Goal: Transaction & Acquisition: Purchase product/service

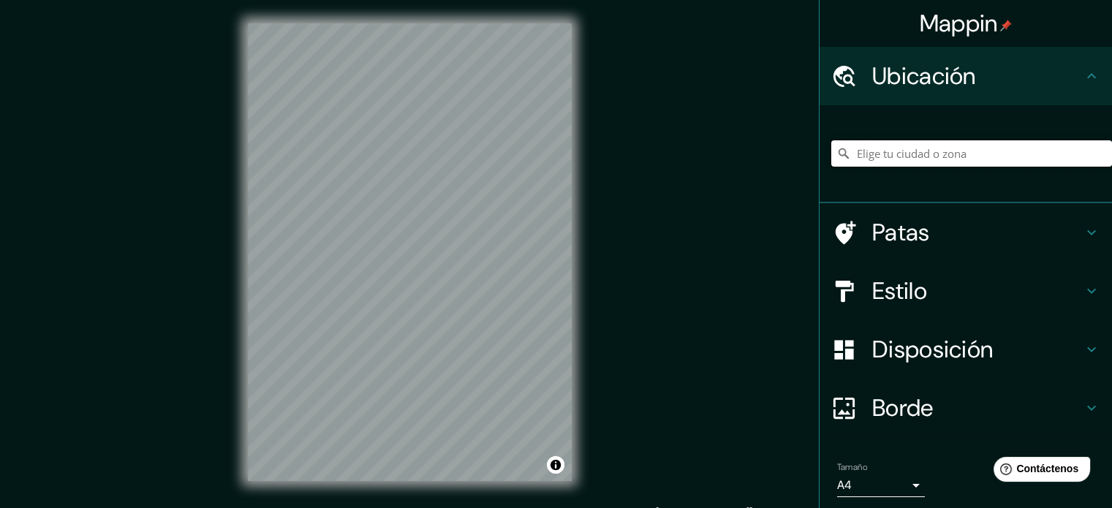
click at [933, 157] on input "Elige tu ciudad o zona" at bounding box center [972, 153] width 281 height 26
paste input "PARQUE LINEAL RIO MAPOCHO ([GEOGRAPHIC_DATA], [GEOGRAPHIC_DATA])"
type input "Parque, [PERSON_NAME], [GEOGRAPHIC_DATA][PERSON_NAME] 8460000, [GEOGRAPHIC_DATA]"
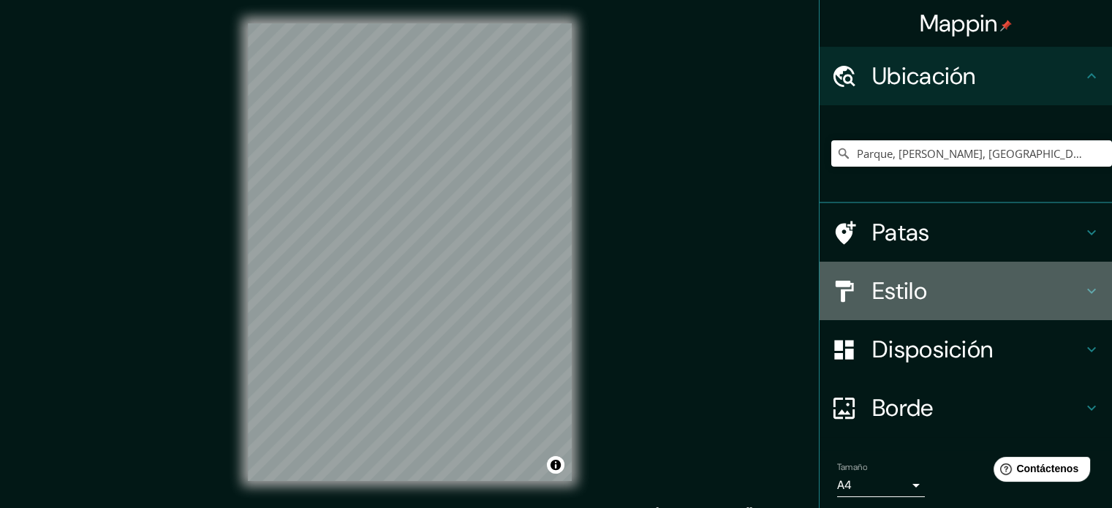
click at [908, 289] on font "Estilo" at bounding box center [900, 291] width 55 height 31
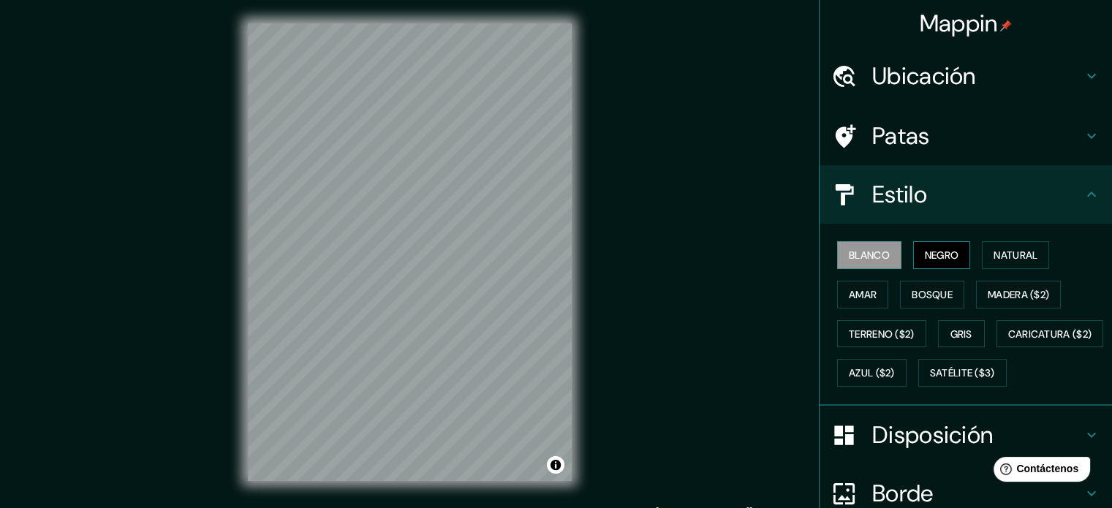
click at [938, 255] on font "Negro" at bounding box center [942, 255] width 34 height 13
click at [1011, 249] on font "Natural" at bounding box center [1016, 255] width 44 height 13
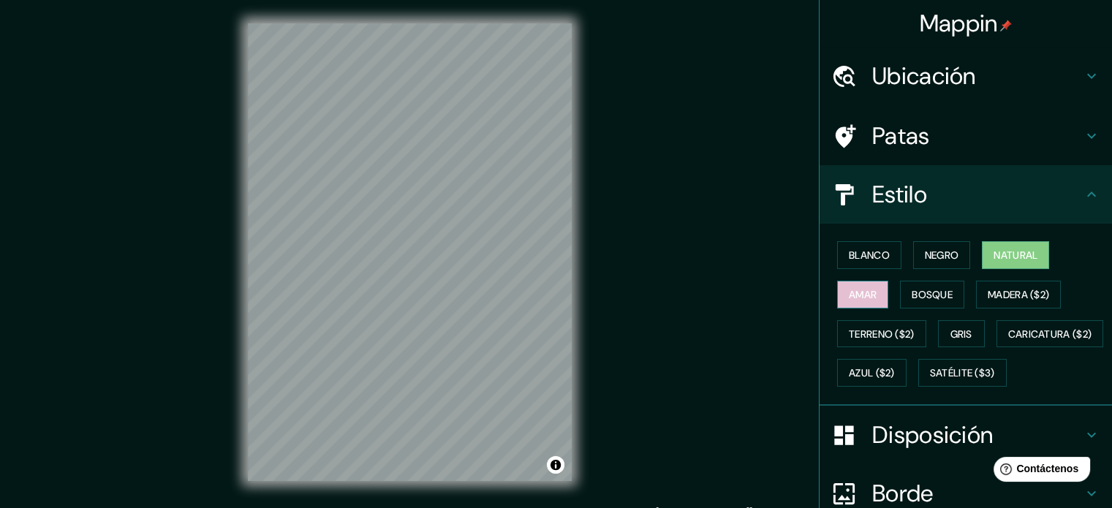
click at [859, 296] on font "Amar" at bounding box center [863, 294] width 28 height 13
click at [912, 289] on font "Bosque" at bounding box center [932, 294] width 41 height 13
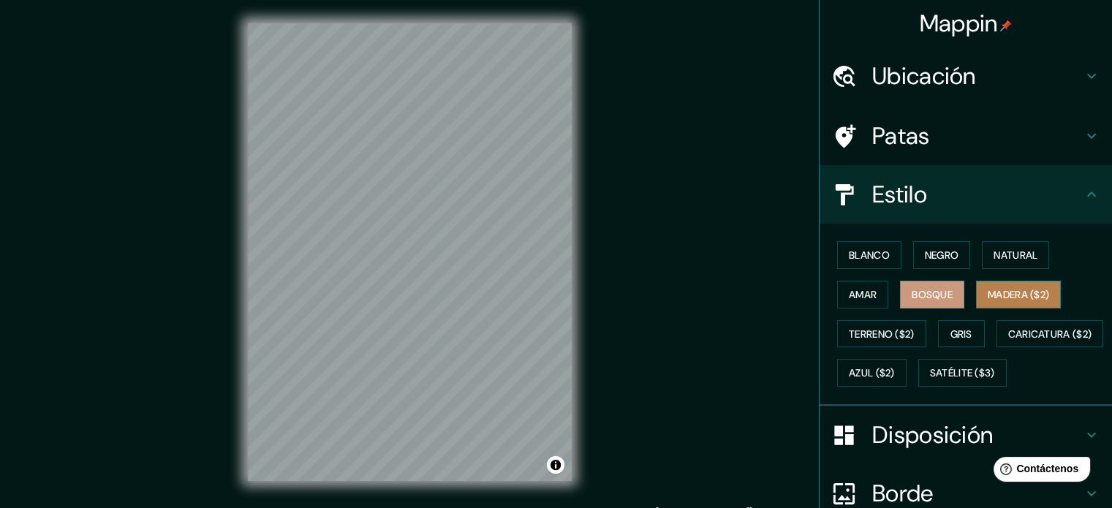
click at [1009, 295] on font "Madera ($2)" at bounding box center [1018, 294] width 61 height 13
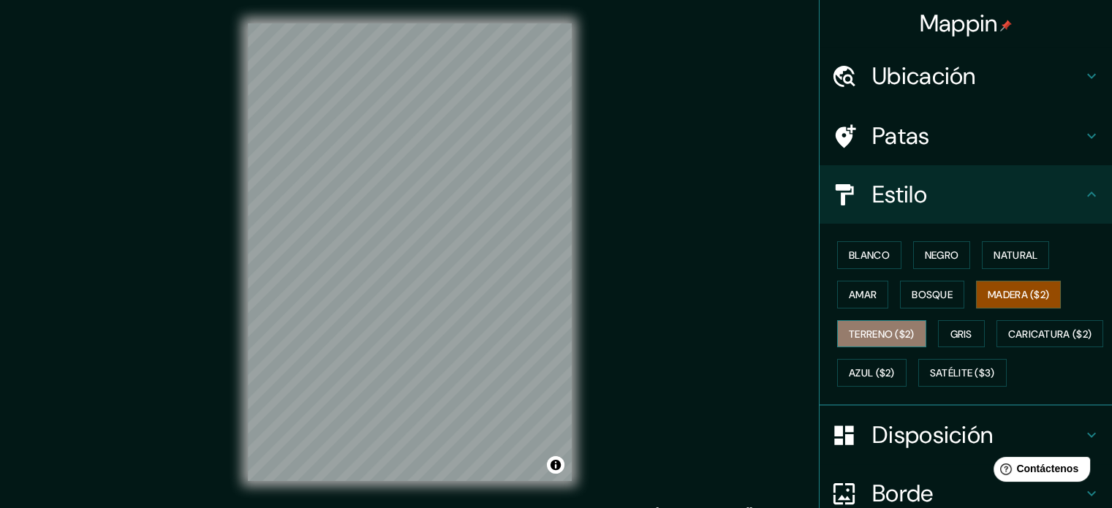
click at [885, 339] on font "Terreno ($2)" at bounding box center [882, 334] width 66 height 13
click at [962, 347] on div "Blanco Negro Natural Amar Bosque Madera ($2) Terreno ($2) Gris Caricatura ($2) …" at bounding box center [972, 314] width 281 height 157
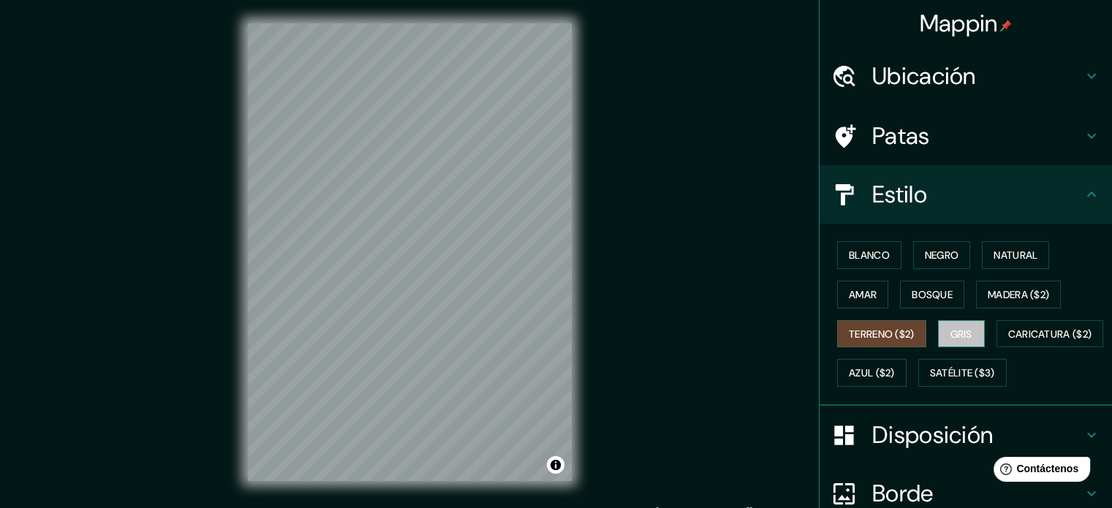
click at [962, 331] on font "Gris" at bounding box center [962, 334] width 22 height 13
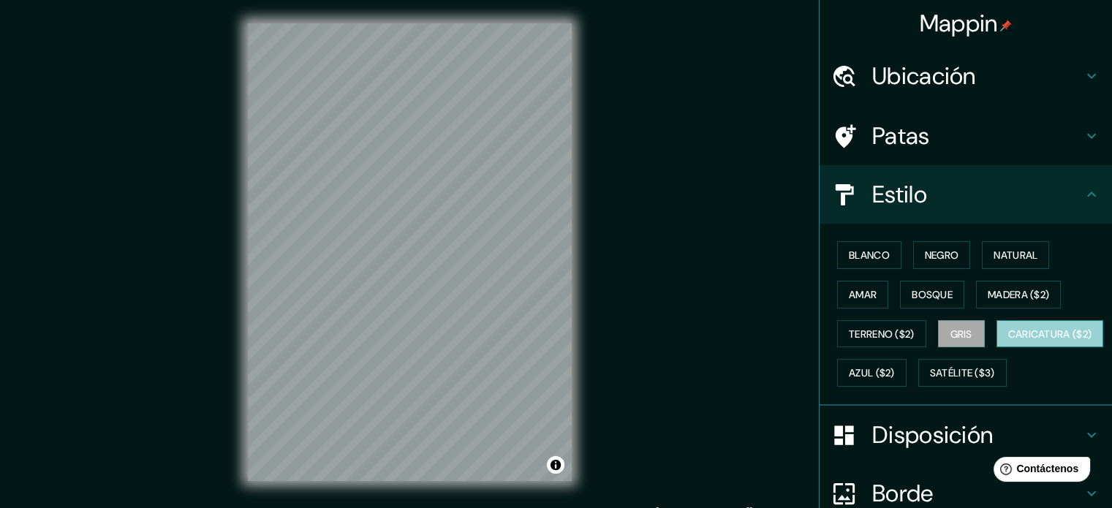
click at [1009, 341] on font "Caricatura ($2)" at bounding box center [1051, 334] width 84 height 13
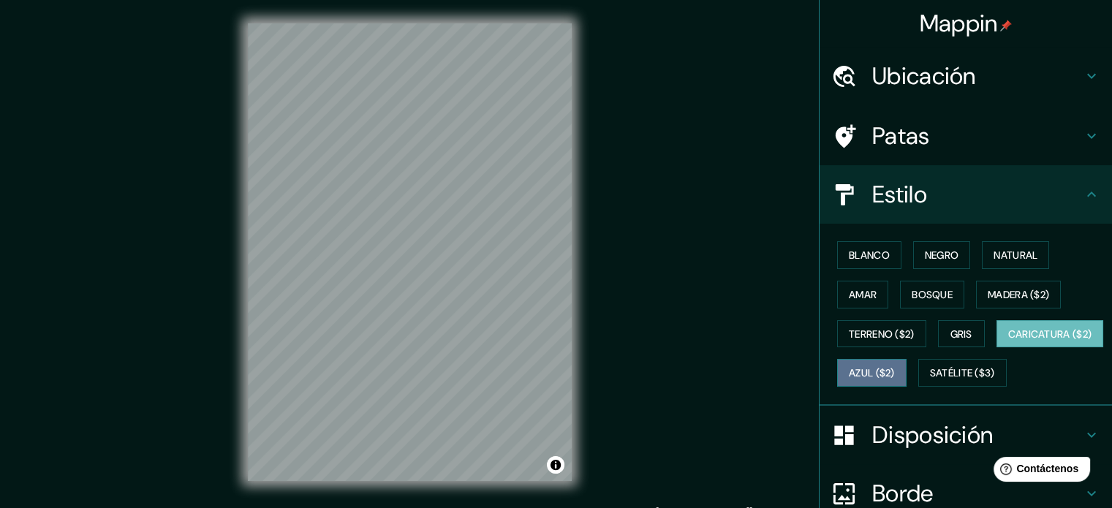
click at [895, 363] on font "Azul ($2)" at bounding box center [872, 372] width 46 height 19
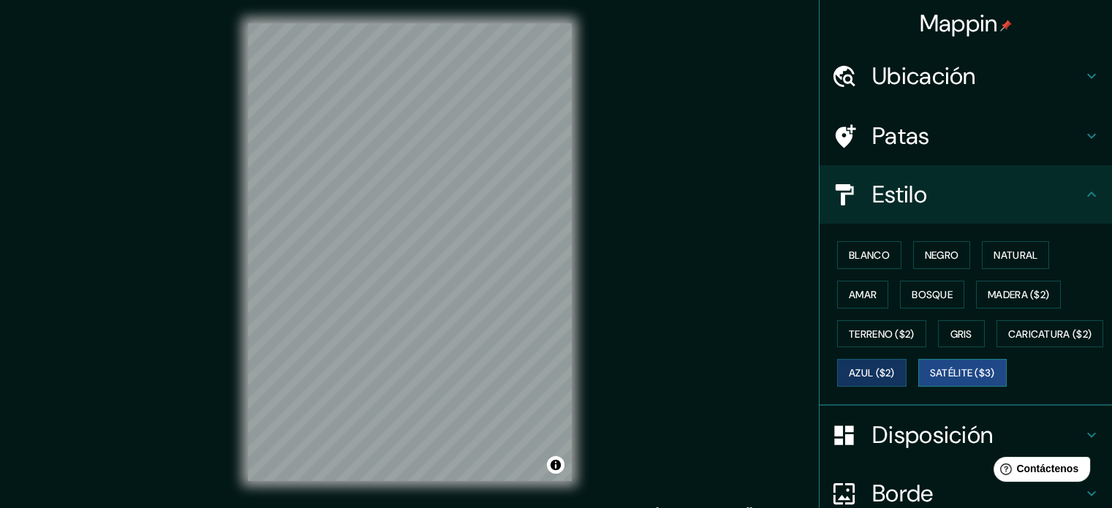
click at [930, 380] on font "Satélite ($3)" at bounding box center [962, 373] width 65 height 13
click at [627, 347] on div "Mappin Ubicación Parque, [PERSON_NAME], [GEOGRAPHIC_DATA][PERSON_NAME] 8460000,…" at bounding box center [556, 264] width 1112 height 528
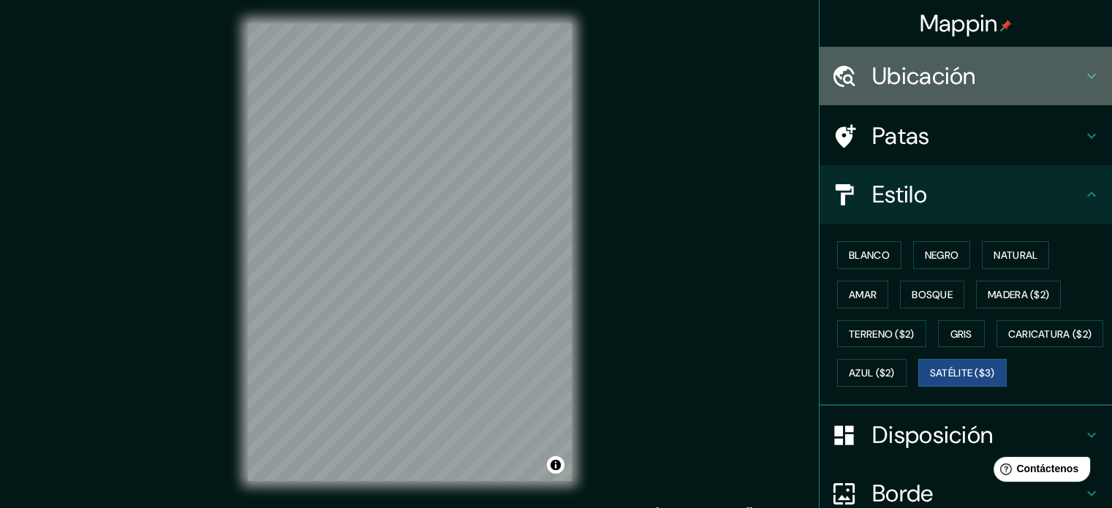
click at [916, 72] on font "Ubicación" at bounding box center [925, 76] width 104 height 31
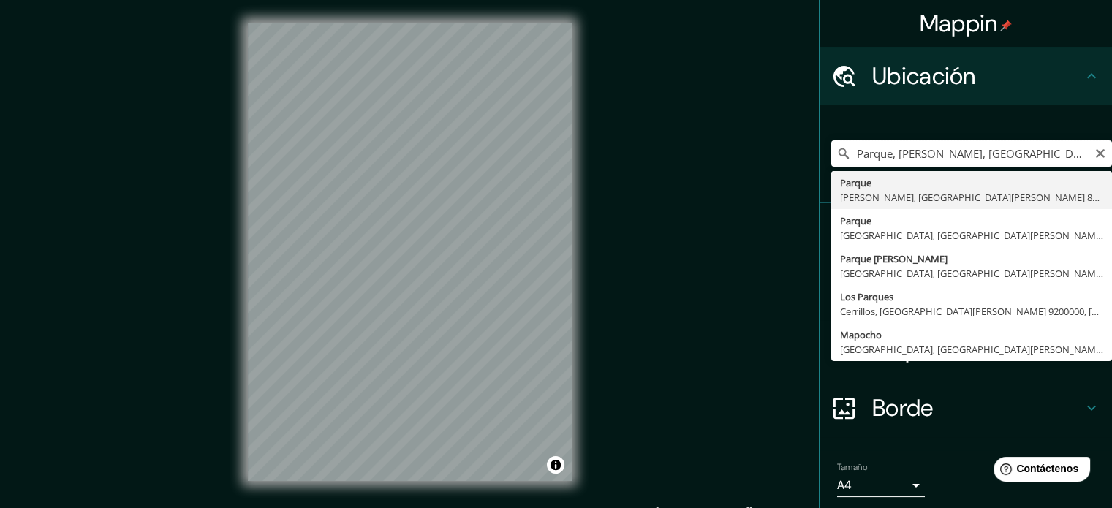
click at [919, 152] on input "Parque, [PERSON_NAME], [GEOGRAPHIC_DATA][PERSON_NAME] 8460000, [GEOGRAPHIC_DATA]" at bounding box center [972, 153] width 281 height 26
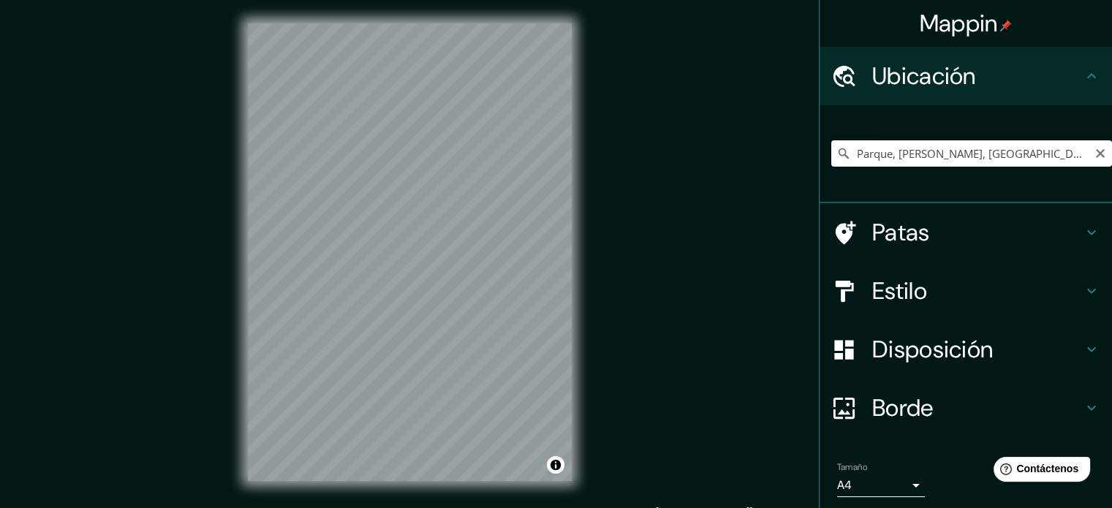
click at [963, 157] on input "Parque, [PERSON_NAME], [GEOGRAPHIC_DATA][PERSON_NAME] 8460000, [GEOGRAPHIC_DATA]" at bounding box center [972, 153] width 281 height 26
click at [1088, 162] on input "Parque, [PERSON_NAME], [GEOGRAPHIC_DATA][PERSON_NAME] 8460000, [GEOGRAPHIC_DATA]" at bounding box center [972, 153] width 281 height 26
click at [1095, 148] on icon "Claro" at bounding box center [1101, 154] width 12 height 12
paste input "PARQUE LINEAL RIO MAPOCHO ([GEOGRAPHIC_DATA], [GEOGRAPHIC_DATA])"
type input "Parque, [GEOGRAPHIC_DATA], [GEOGRAPHIC_DATA][PERSON_NAME] 9160000, [GEOGRAPHIC_…"
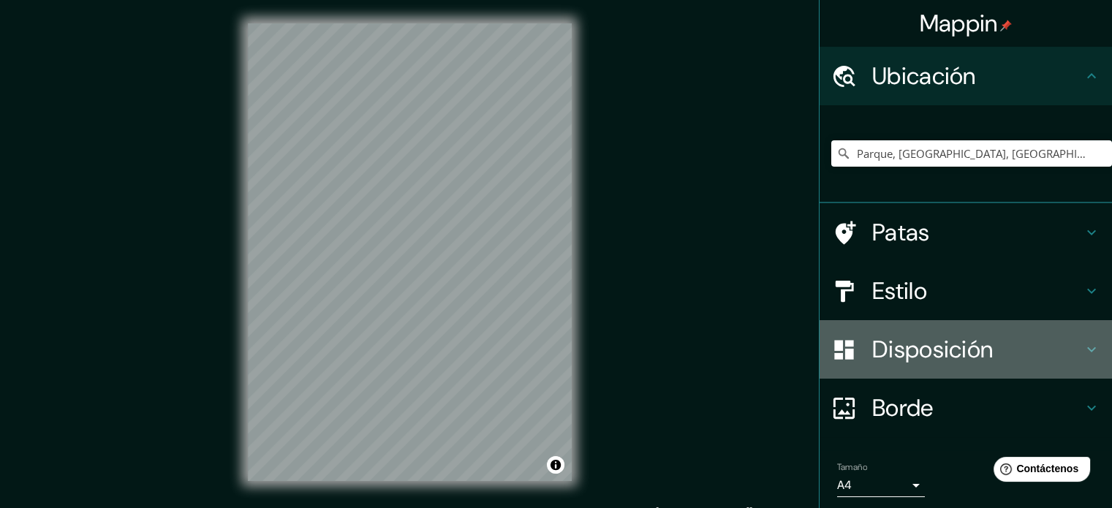
click at [921, 347] on font "Disposición" at bounding box center [933, 349] width 121 height 31
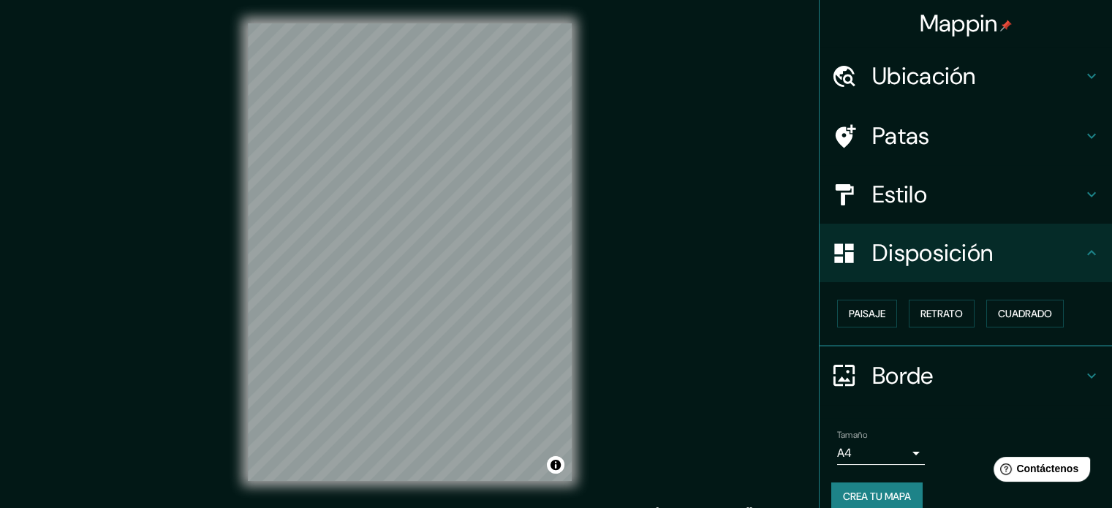
click at [862, 298] on div "Paisaje Retrato Cuadrado" at bounding box center [972, 313] width 281 height 39
click at [869, 316] on font "Paisaje" at bounding box center [867, 313] width 37 height 13
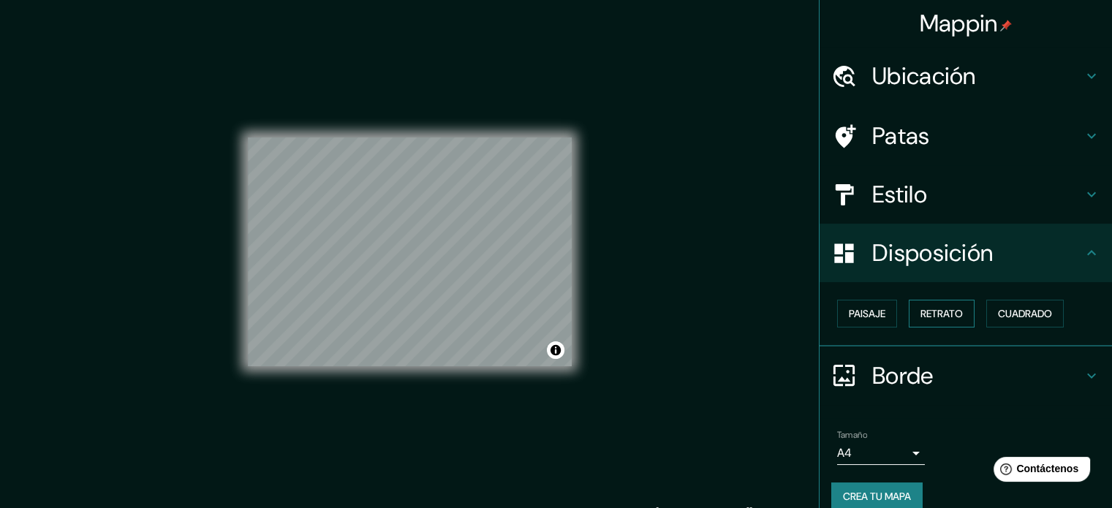
click at [924, 307] on font "Retrato" at bounding box center [942, 313] width 42 height 13
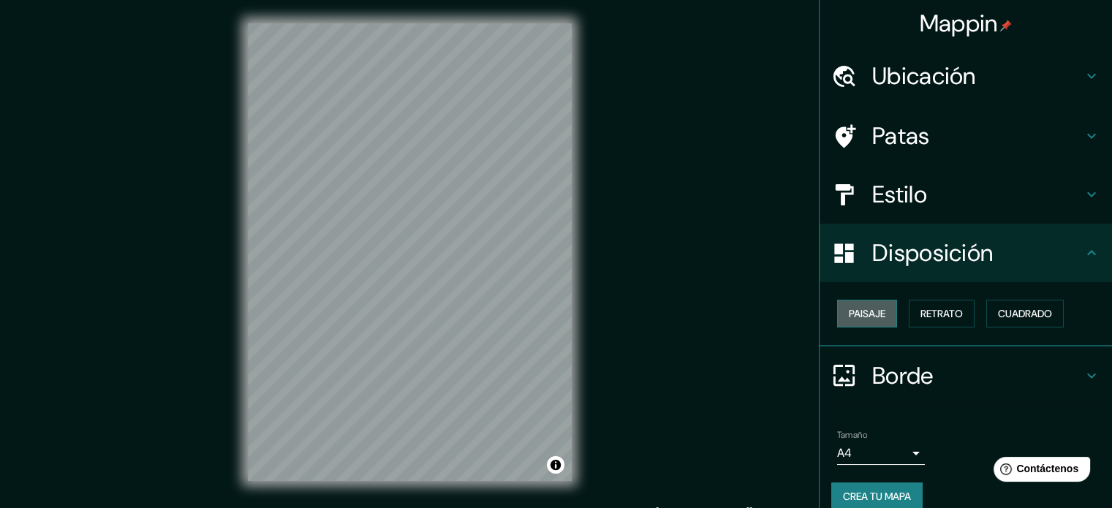
click at [854, 307] on font "Paisaje" at bounding box center [867, 313] width 37 height 13
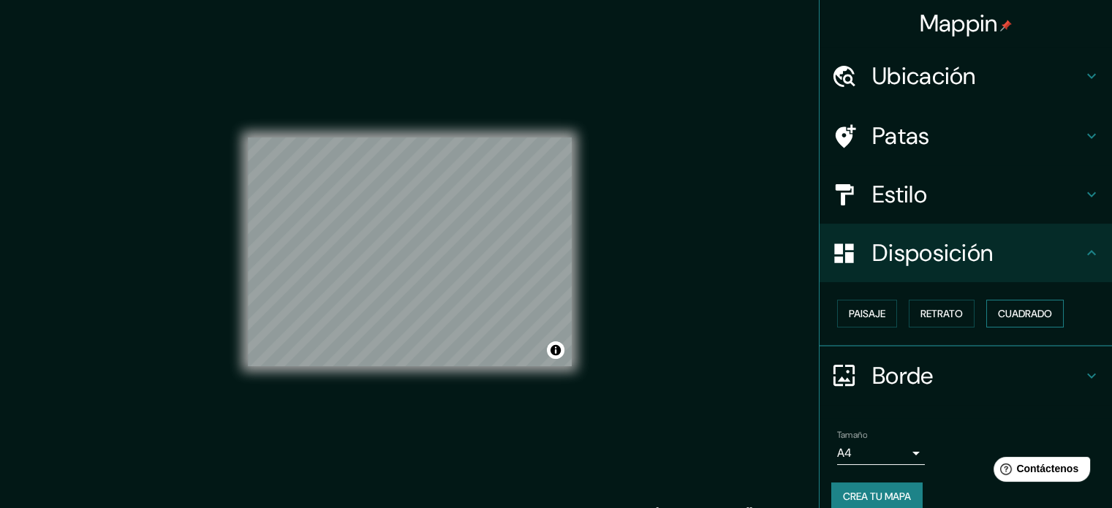
click at [1019, 320] on font "Cuadrado" at bounding box center [1025, 313] width 54 height 19
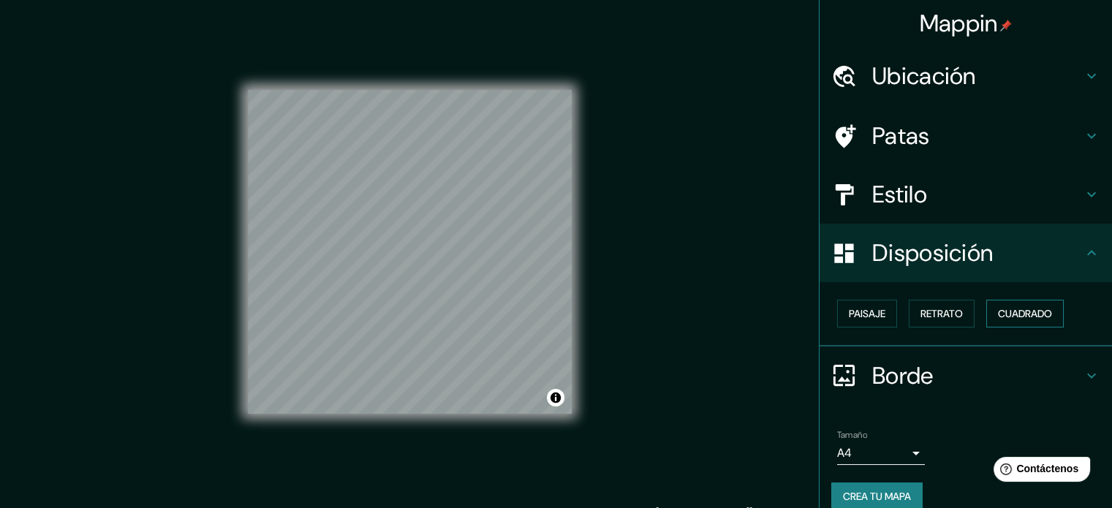
click at [1038, 302] on button "Cuadrado" at bounding box center [1026, 314] width 78 height 28
click at [1037, 308] on font "Cuadrado" at bounding box center [1025, 313] width 54 height 13
click at [844, 296] on div "Paisaje Retrato Cuadrado" at bounding box center [972, 313] width 281 height 39
click at [867, 298] on div "Paisaje Retrato Cuadrado" at bounding box center [972, 313] width 281 height 39
click at [1085, 248] on icon at bounding box center [1092, 253] width 18 height 18
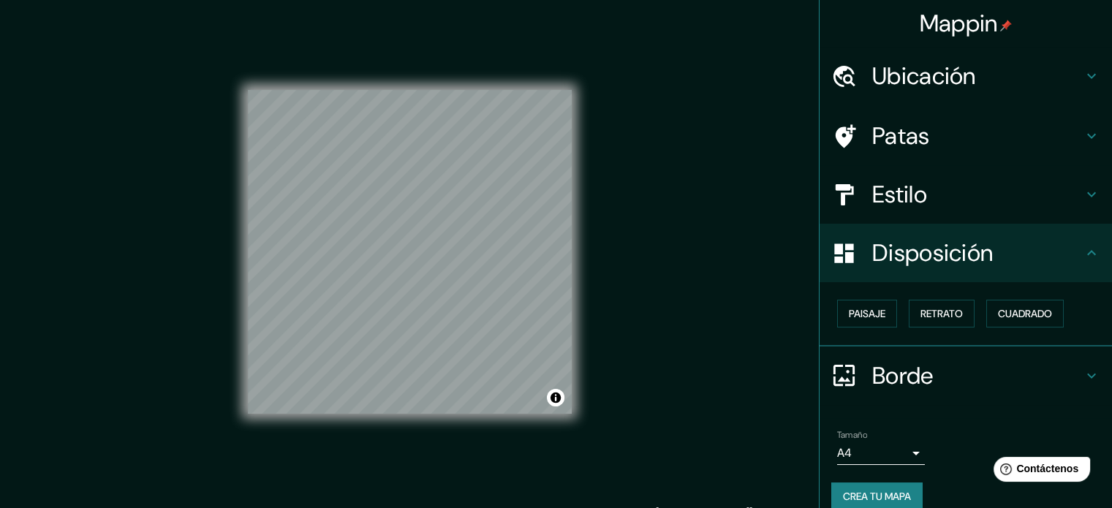
click at [1083, 252] on icon at bounding box center [1092, 253] width 18 height 18
click at [936, 194] on h4 "Estilo" at bounding box center [978, 194] width 211 height 29
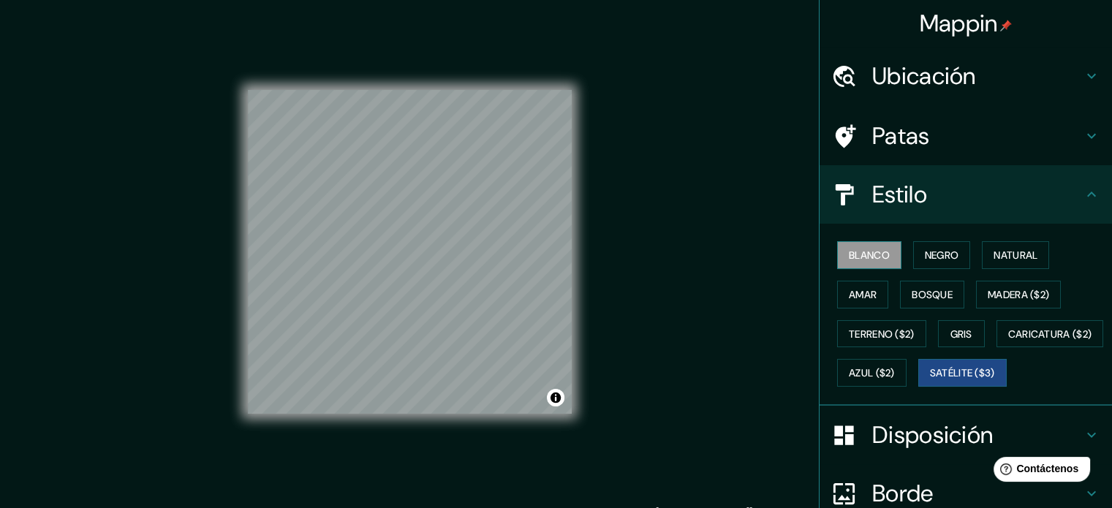
click at [849, 260] on font "Blanco" at bounding box center [869, 255] width 41 height 13
click at [914, 245] on button "Negro" at bounding box center [942, 255] width 58 height 28
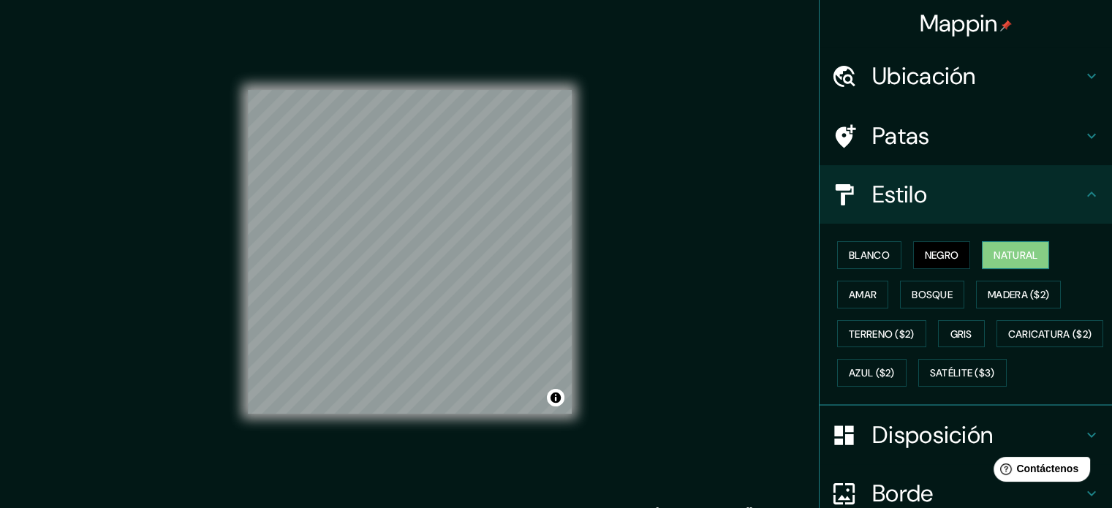
click at [1018, 255] on font "Natural" at bounding box center [1016, 255] width 44 height 13
click at [871, 246] on font "Blanco" at bounding box center [869, 255] width 41 height 19
click at [929, 246] on font "Negro" at bounding box center [942, 255] width 34 height 19
click at [879, 328] on font "Terreno ($2)" at bounding box center [882, 334] width 66 height 13
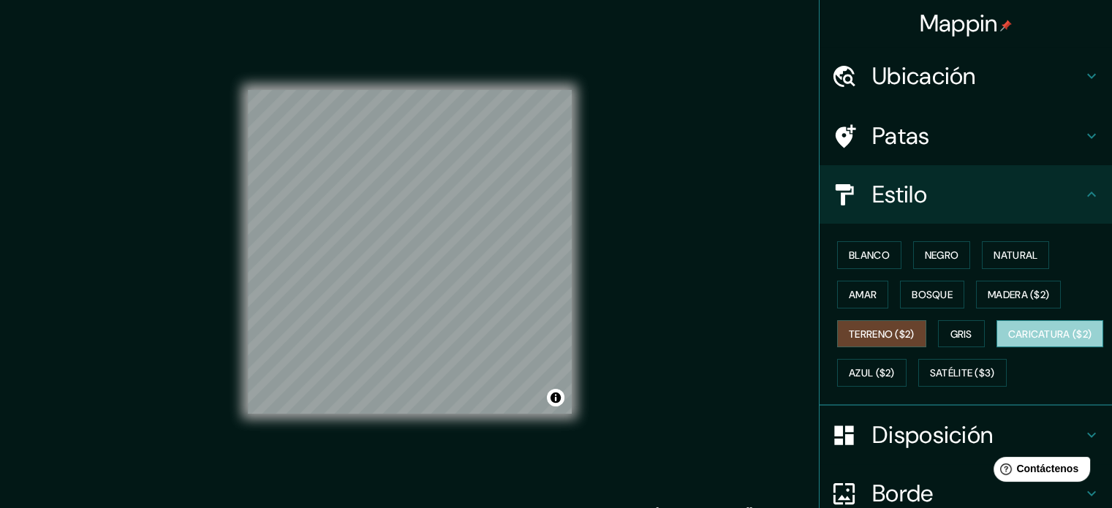
click at [1009, 341] on font "Caricatura ($2)" at bounding box center [1051, 334] width 84 height 13
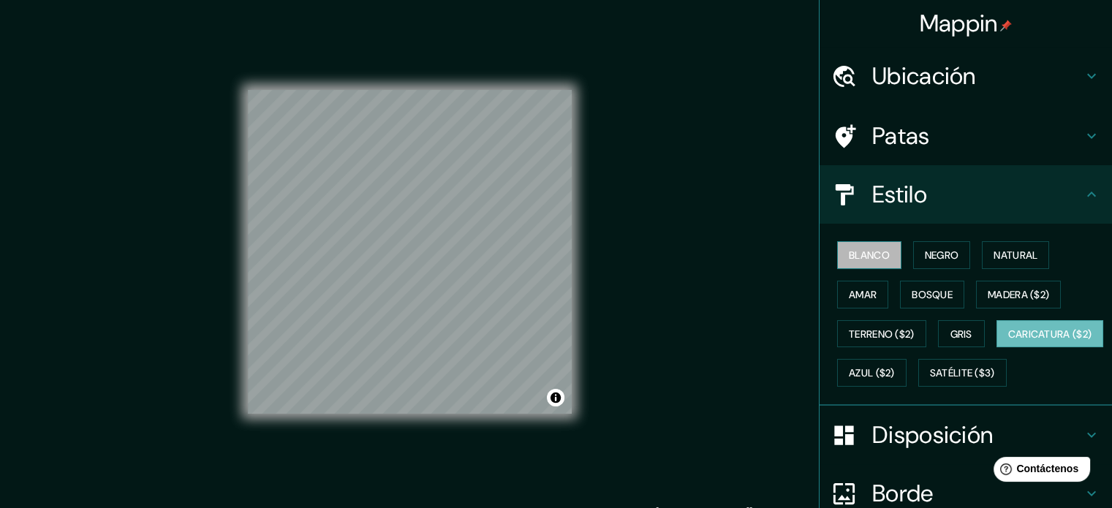
click at [869, 242] on button "Blanco" at bounding box center [869, 255] width 64 height 28
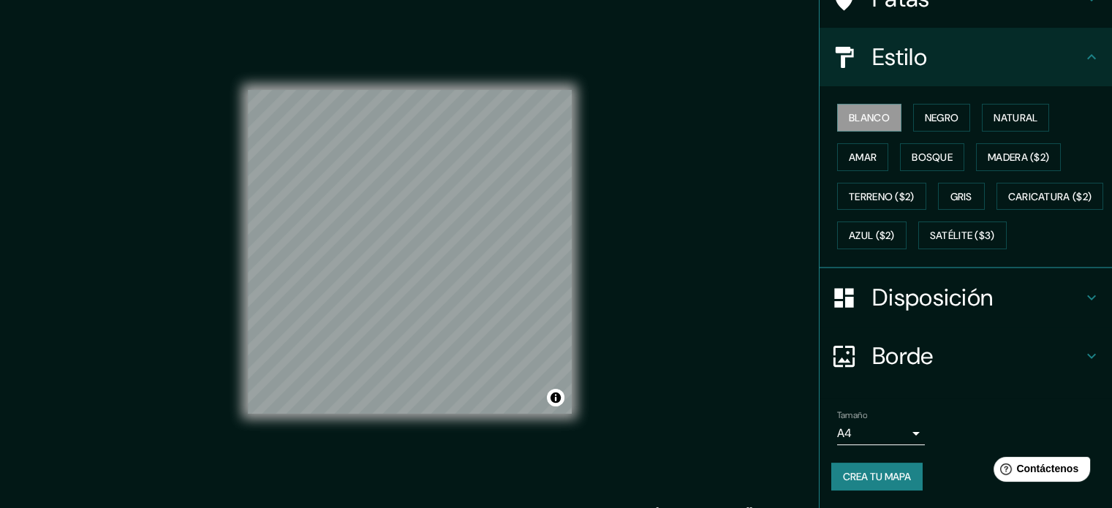
click at [835, 298] on icon at bounding box center [844, 297] width 19 height 19
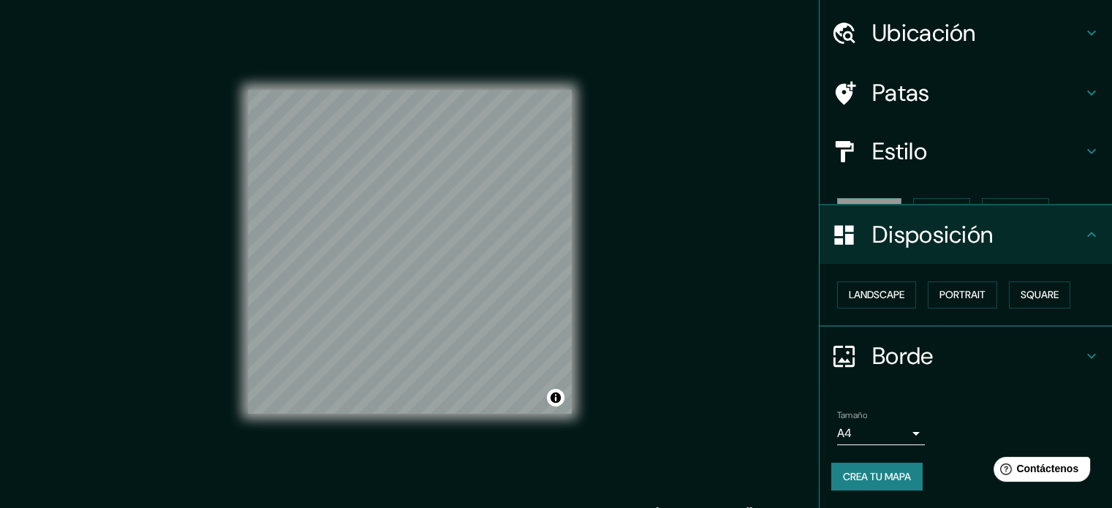
scroll to position [18, 0]
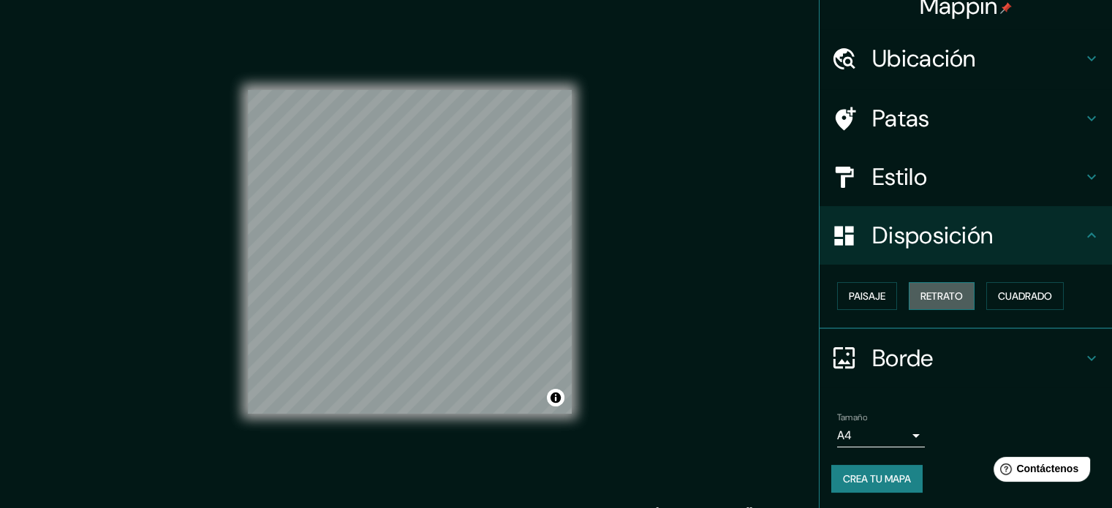
click at [909, 289] on button "Retrato" at bounding box center [942, 296] width 66 height 28
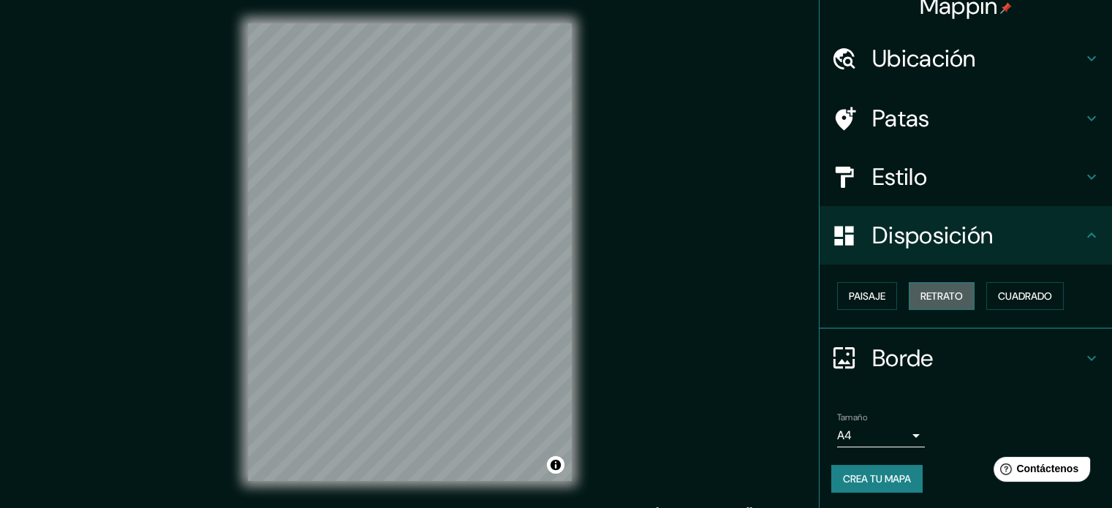
click at [939, 300] on font "Retrato" at bounding box center [942, 296] width 42 height 13
click at [890, 301] on div "Paisaje Retrato Cuadrado" at bounding box center [972, 295] width 281 height 39
click at [873, 305] on button "Paisaje" at bounding box center [867, 296] width 60 height 28
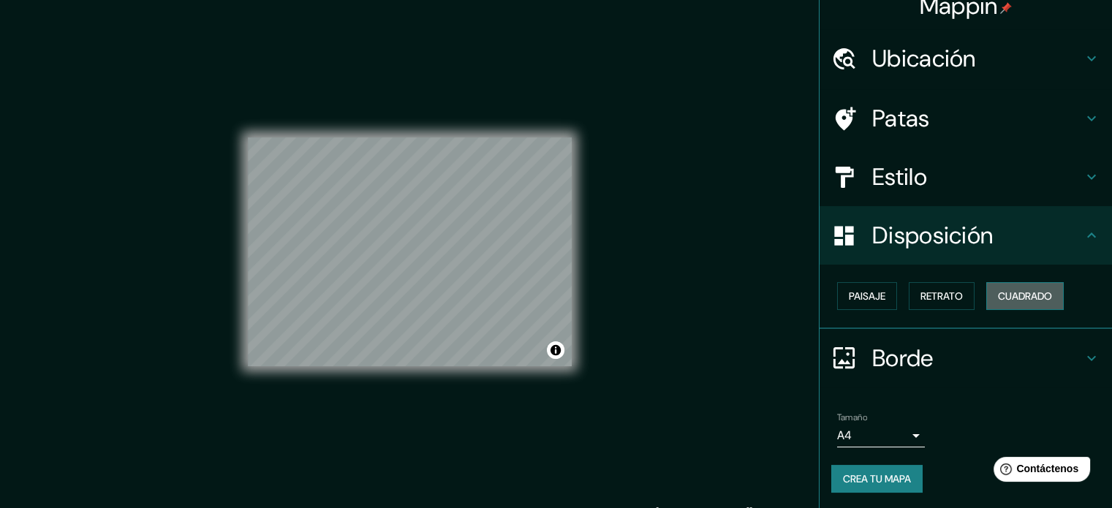
click at [1022, 287] on font "Cuadrado" at bounding box center [1025, 296] width 54 height 19
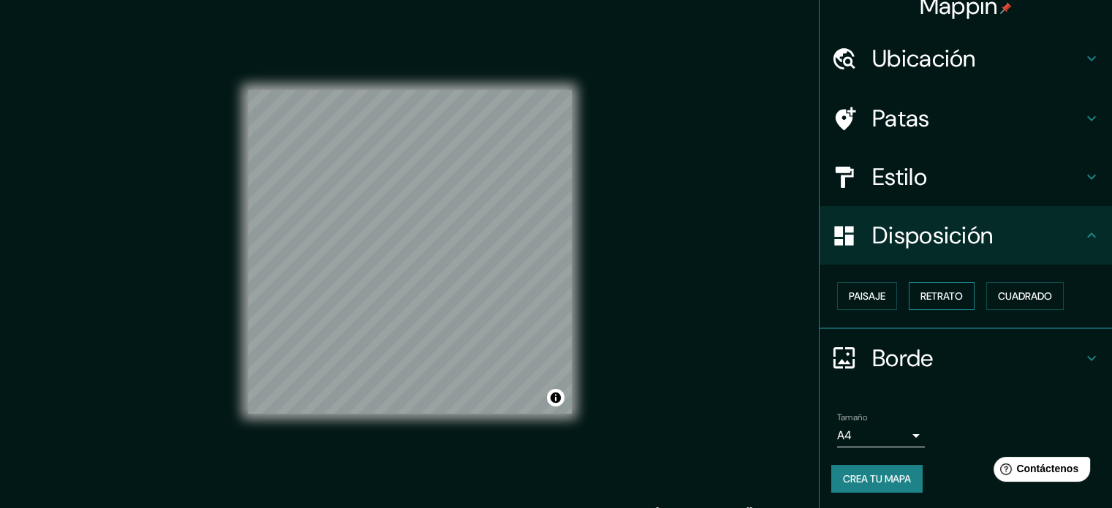
click at [932, 293] on font "Retrato" at bounding box center [942, 296] width 42 height 13
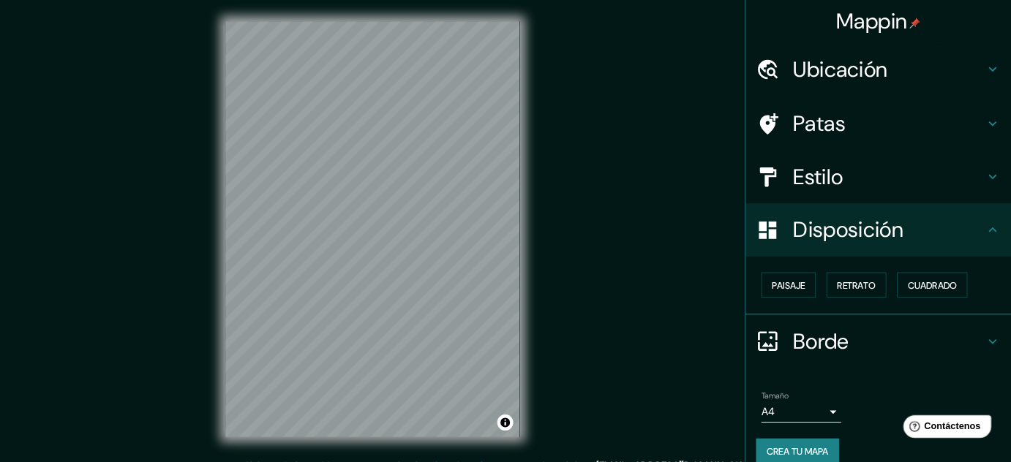
scroll to position [0, 0]
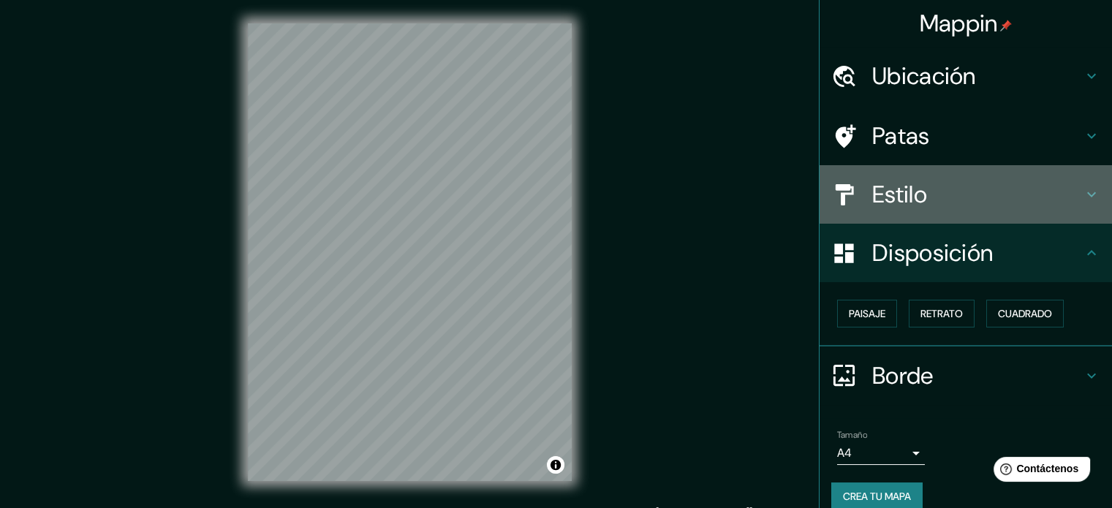
click at [913, 172] on div "Estilo" at bounding box center [966, 194] width 293 height 59
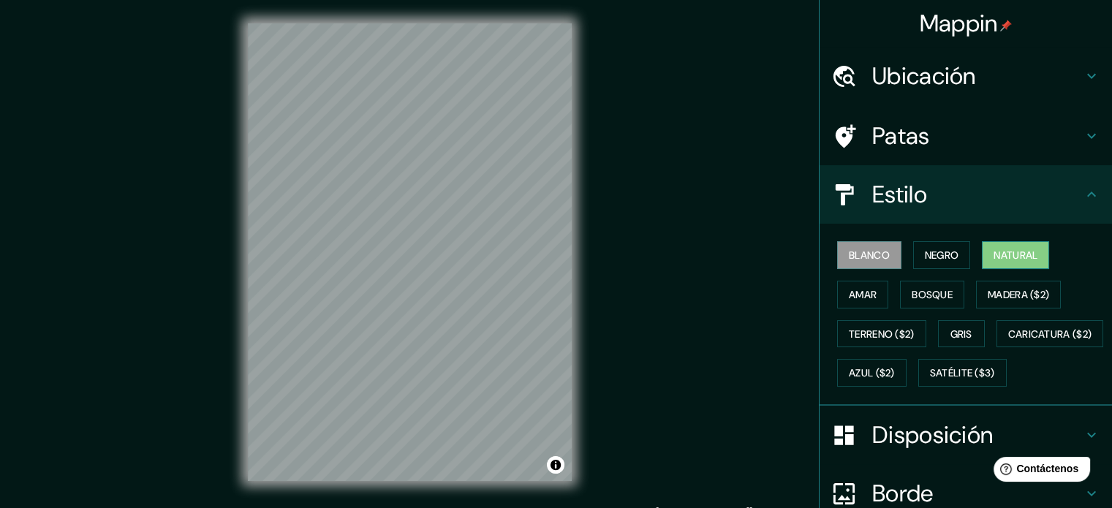
click at [1006, 250] on font "Natural" at bounding box center [1016, 255] width 44 height 13
click at [919, 387] on button "Satélite ($3)" at bounding box center [963, 373] width 88 height 28
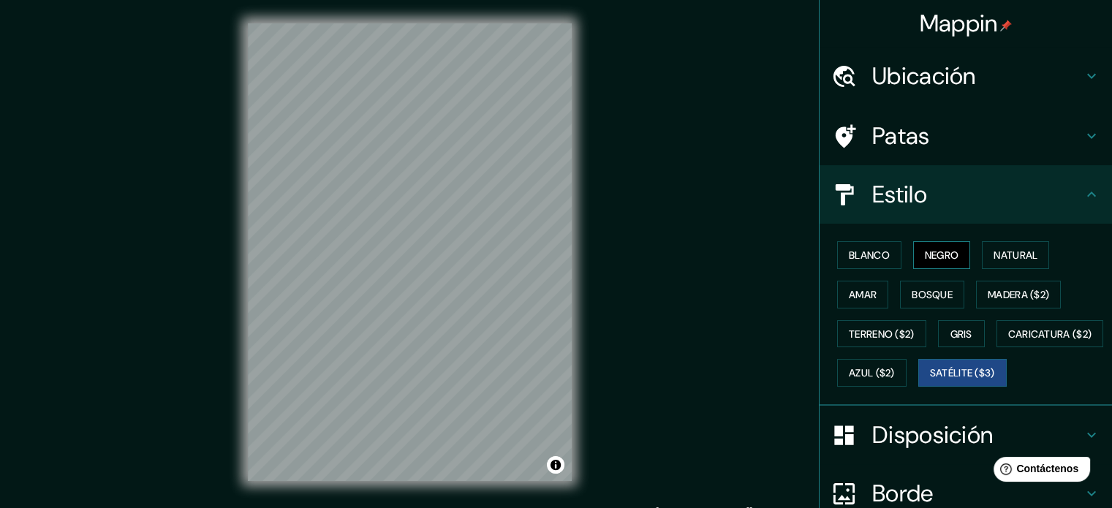
click at [925, 259] on font "Negro" at bounding box center [942, 255] width 34 height 13
click at [858, 252] on font "Blanco" at bounding box center [869, 255] width 41 height 13
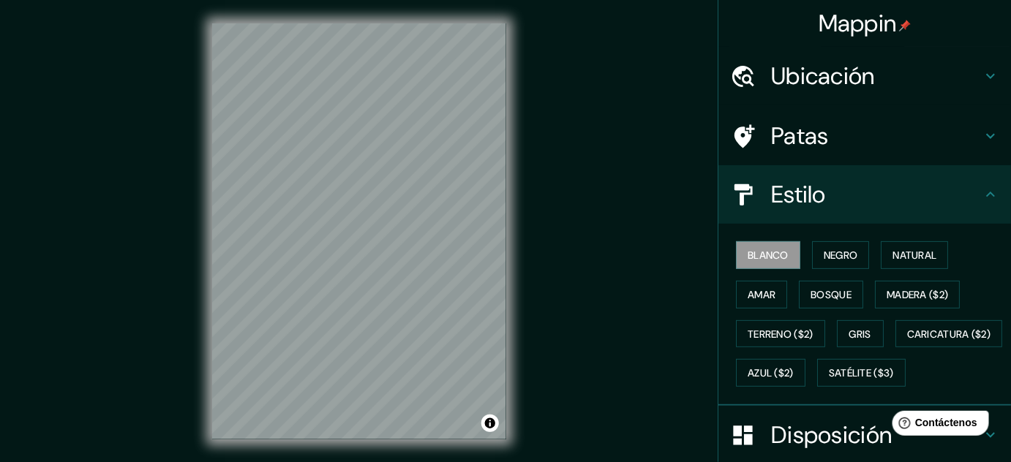
click at [661, 70] on div "© Mapbox © OpenStreetMap Improve this map" at bounding box center [359, 231] width 910 height 416
drag, startPoint x: 500, startPoint y: 192, endPoint x: 480, endPoint y: 200, distance: 21.6
click at [480, 200] on div at bounding box center [483, 201] width 12 height 12
drag, startPoint x: 483, startPoint y: 202, endPoint x: 495, endPoint y: 206, distance: 12.5
click at [495, 206] on div at bounding box center [497, 208] width 12 height 12
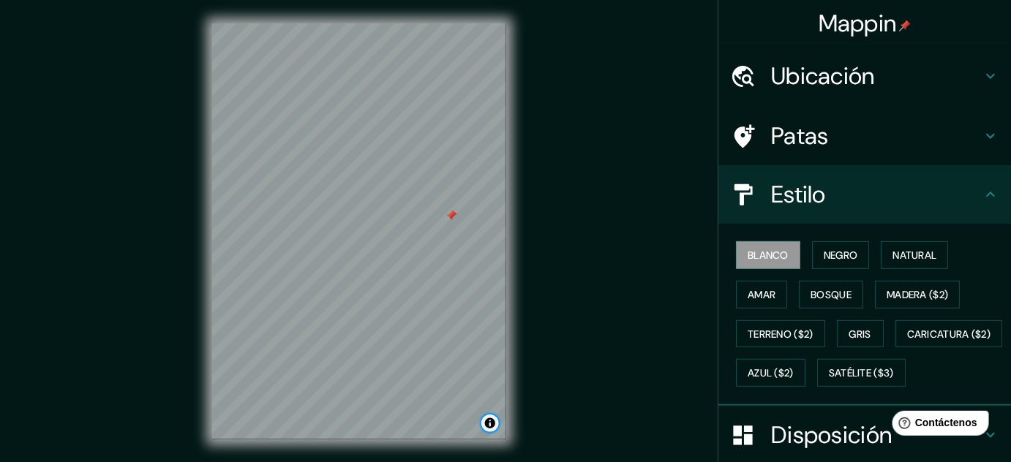
click at [487, 432] on button "Activar o desactivar atribución" at bounding box center [490, 424] width 18 height 18
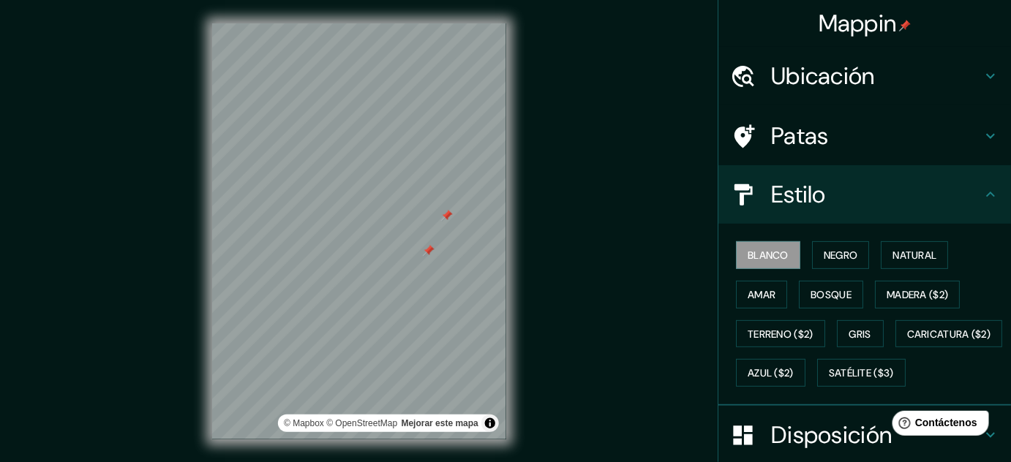
click at [451, 221] on div at bounding box center [447, 216] width 12 height 12
click at [430, 249] on div at bounding box center [429, 251] width 12 height 12
